Goal: Task Accomplishment & Management: Complete application form

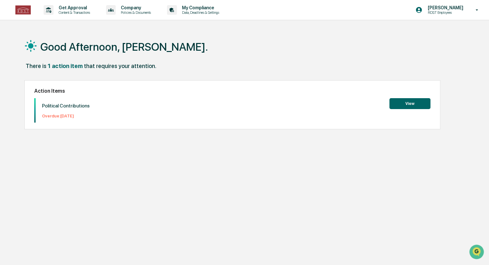
click at [400, 105] on button "View" at bounding box center [410, 103] width 41 height 11
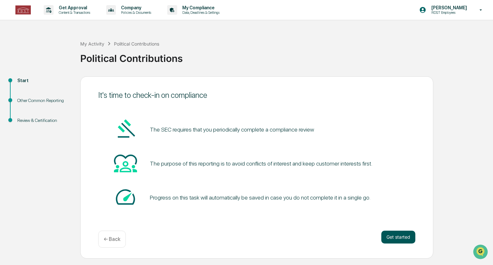
click at [395, 239] on button "Get started" at bounding box center [398, 237] width 34 height 13
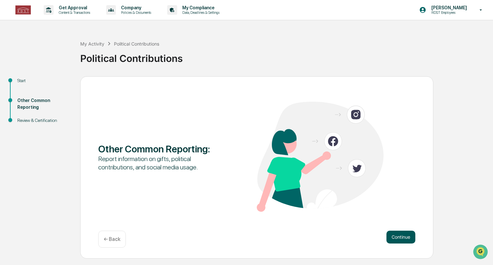
drag, startPoint x: 395, startPoint y: 239, endPoint x: 405, endPoint y: 239, distance: 10.6
click at [405, 239] on button "Continue" at bounding box center [400, 237] width 29 height 13
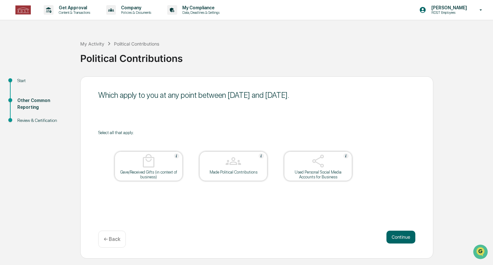
click at [405, 239] on button "Continue" at bounding box center [400, 237] width 29 height 13
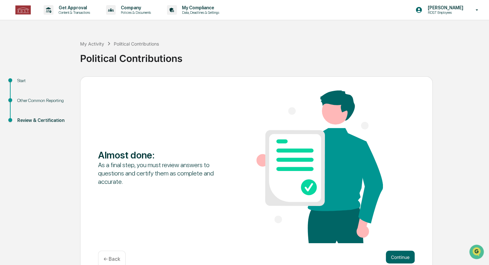
click at [405, 239] on div "Almost done : As a final step, you must review answers to questions and certify…" at bounding box center [256, 167] width 317 height 154
click at [406, 251] on button "Continue" at bounding box center [400, 257] width 29 height 13
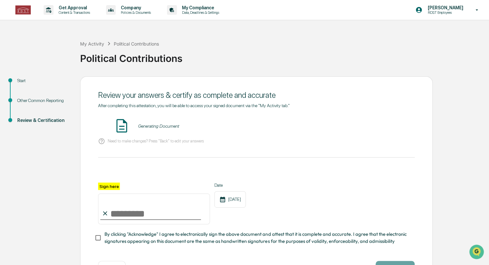
scroll to position [26, 0]
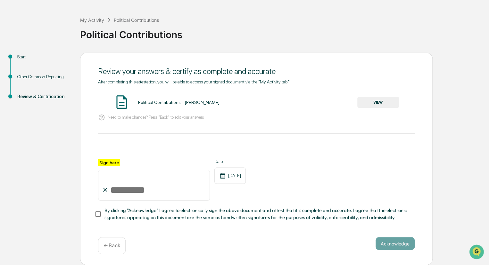
click at [123, 204] on div "Sign here Date [DATE] By clicking "Acknowledge" I agree to electronically sign …" at bounding box center [256, 190] width 317 height 62
click at [121, 187] on input "Sign here" at bounding box center [154, 185] width 112 height 31
type input "**********"
click at [387, 245] on button "Acknowledge" at bounding box center [395, 243] width 39 height 13
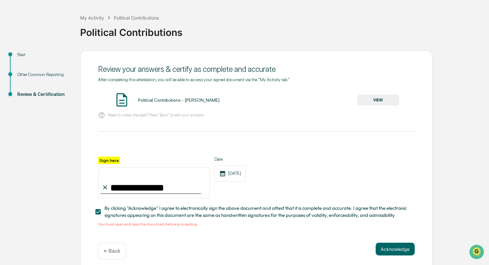
scroll to position [34, 0]
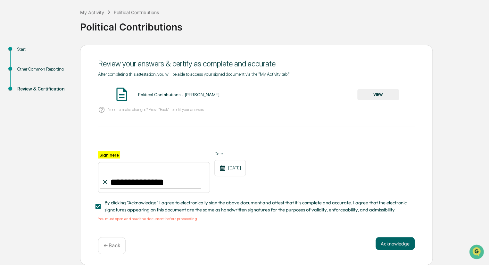
click at [173, 88] on div "Political Contributions - [PERSON_NAME] VIEW" at bounding box center [256, 94] width 317 height 17
click at [390, 97] on button "VIEW" at bounding box center [379, 94] width 42 height 11
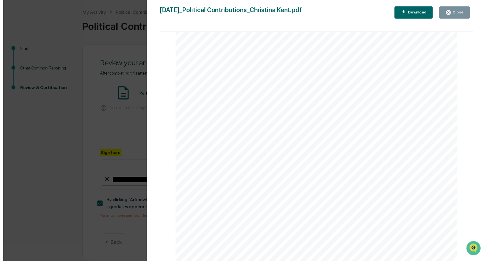
scroll to position [613, 0]
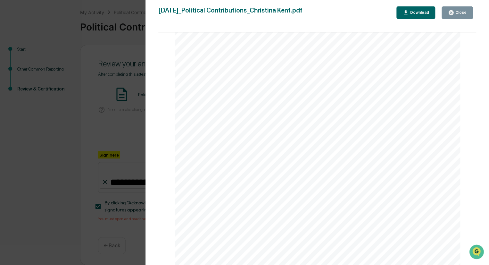
click at [106, 104] on div "Version History [DATE] 05:25 PM [PERSON_NAME] [DATE]_Political [PERSON_NAME].pd…" at bounding box center [244, 132] width 489 height 265
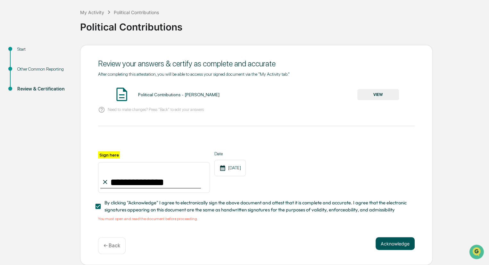
click at [406, 242] on button "Acknowledge" at bounding box center [395, 243] width 39 height 13
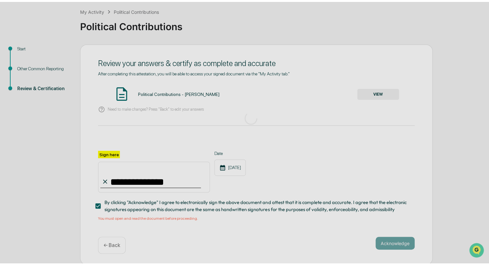
scroll to position [0, 0]
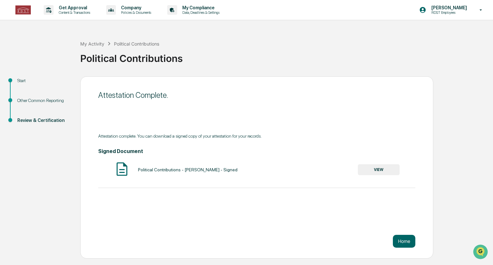
click at [406, 242] on button "Home" at bounding box center [404, 241] width 22 height 13
